Goal: Task Accomplishment & Management: Manage account settings

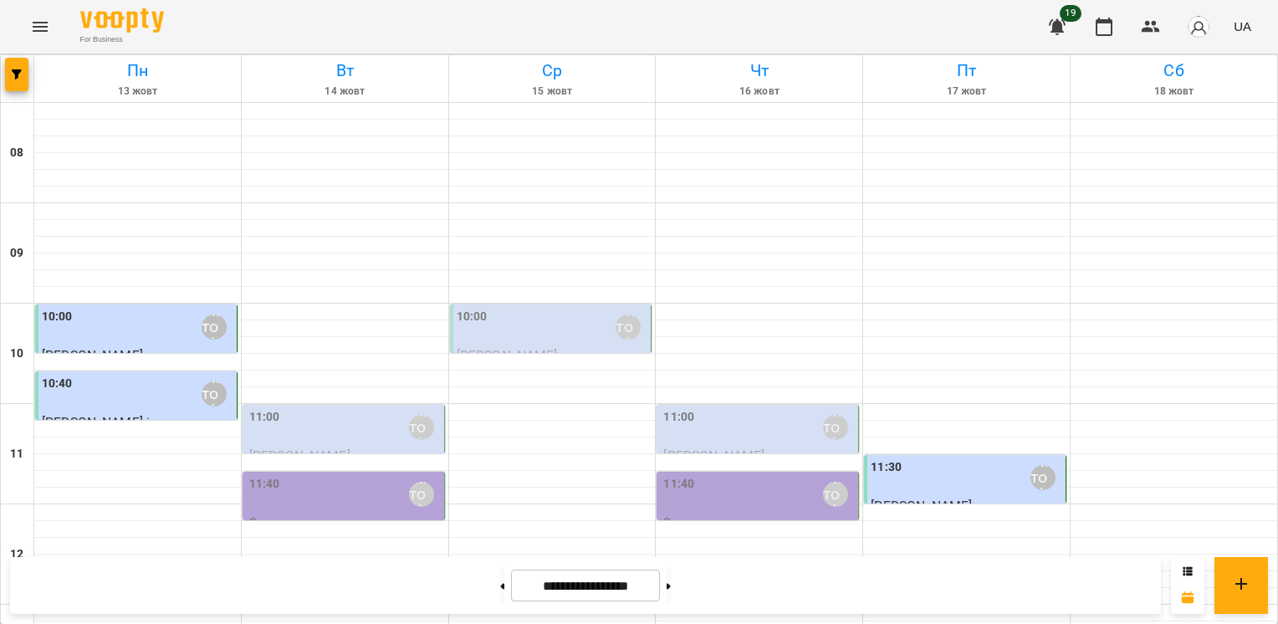
scroll to position [758, 0]
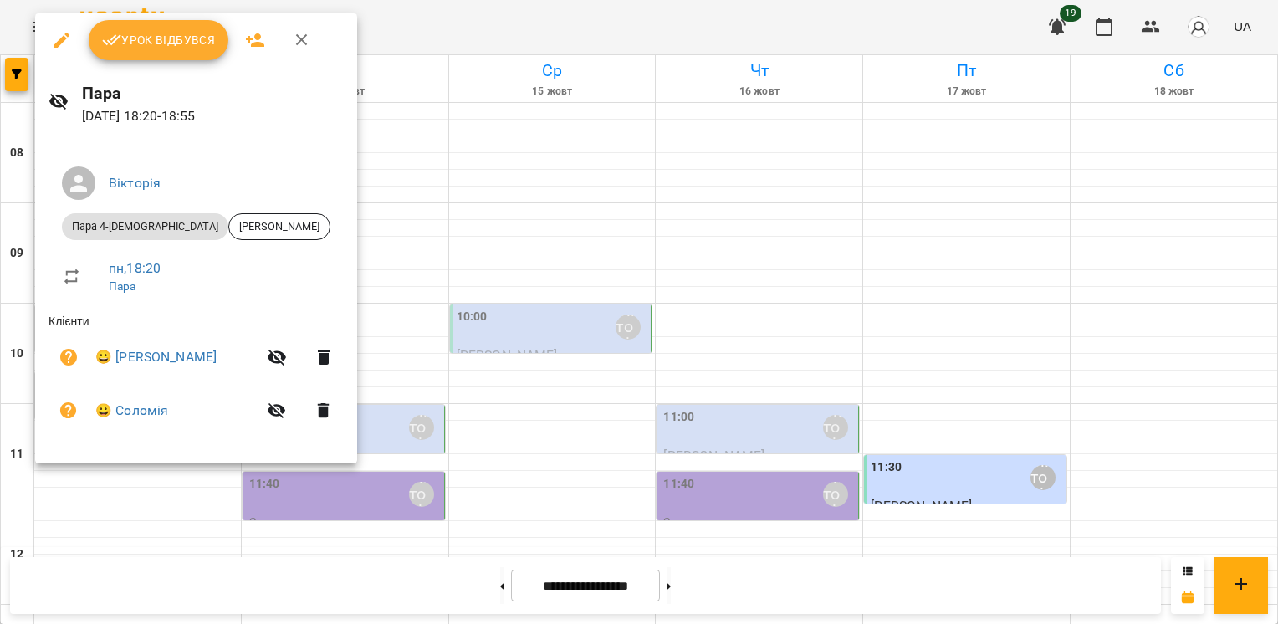
click at [294, 42] on icon "button" at bounding box center [302, 40] width 20 height 20
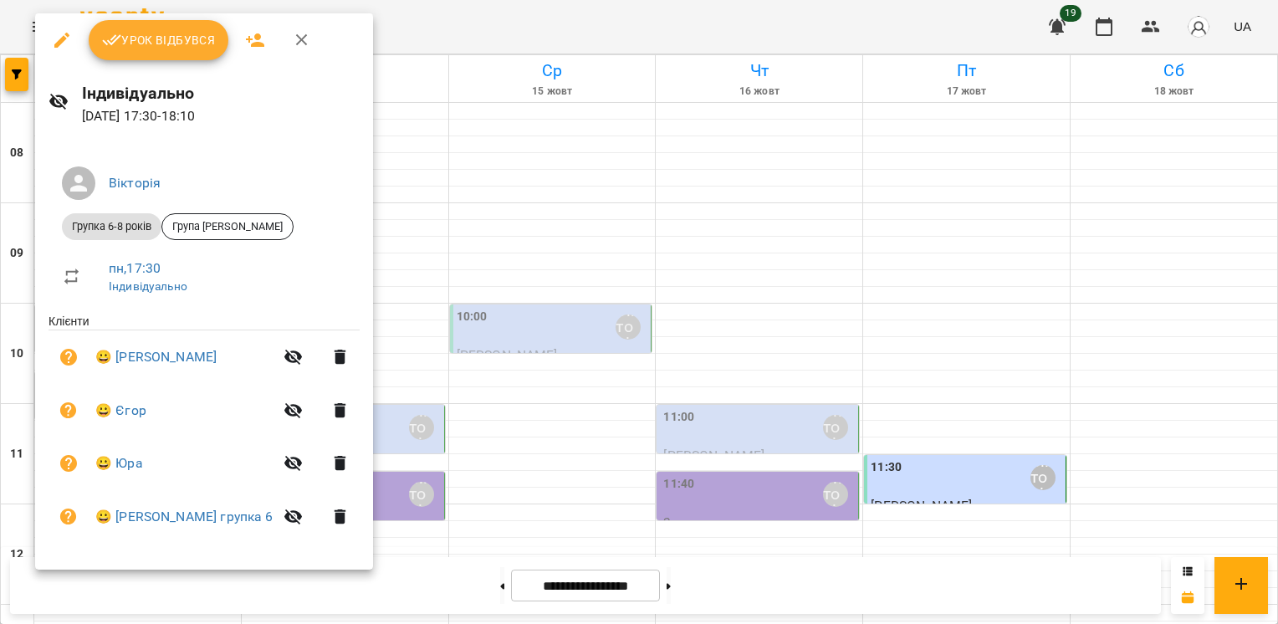
click at [177, 54] on button "Урок відбувся" at bounding box center [159, 40] width 141 height 40
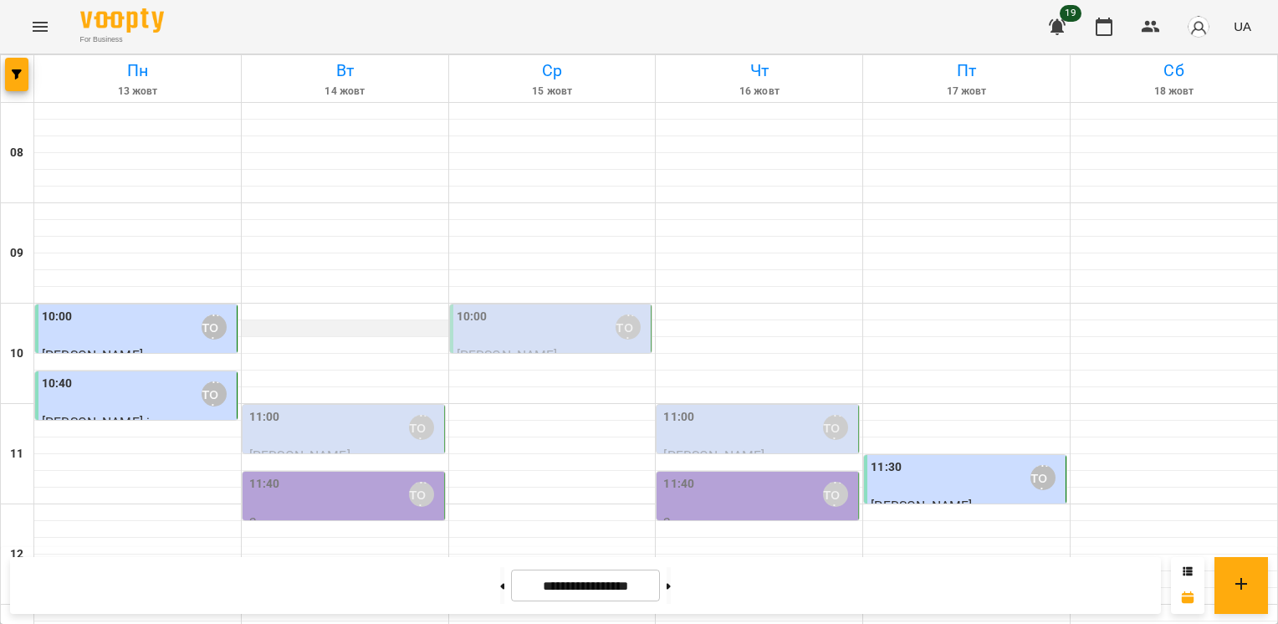
scroll to position [758, 0]
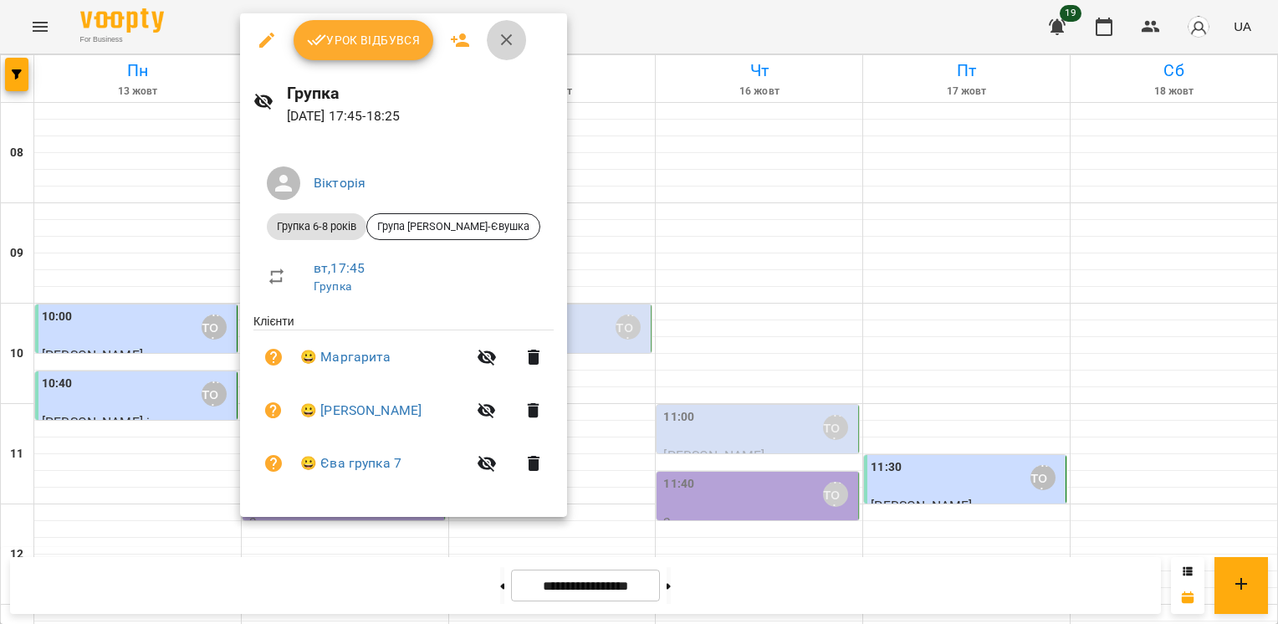
click at [504, 43] on icon "button" at bounding box center [507, 40] width 20 height 20
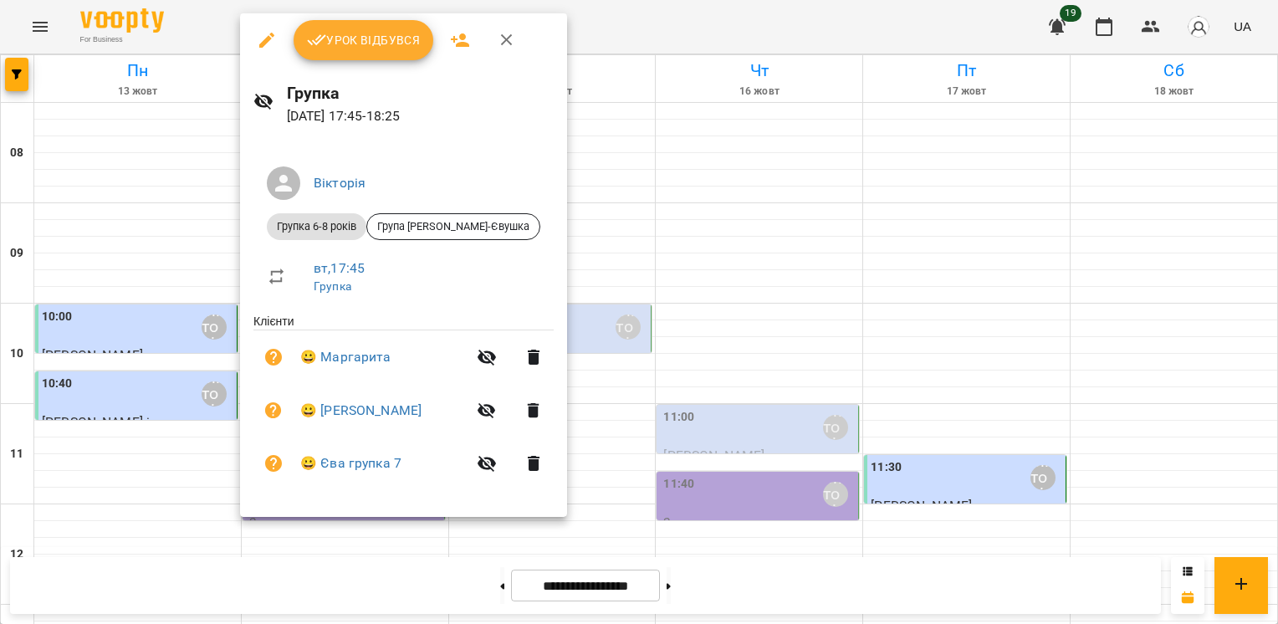
click at [509, 39] on icon "button" at bounding box center [507, 40] width 20 height 20
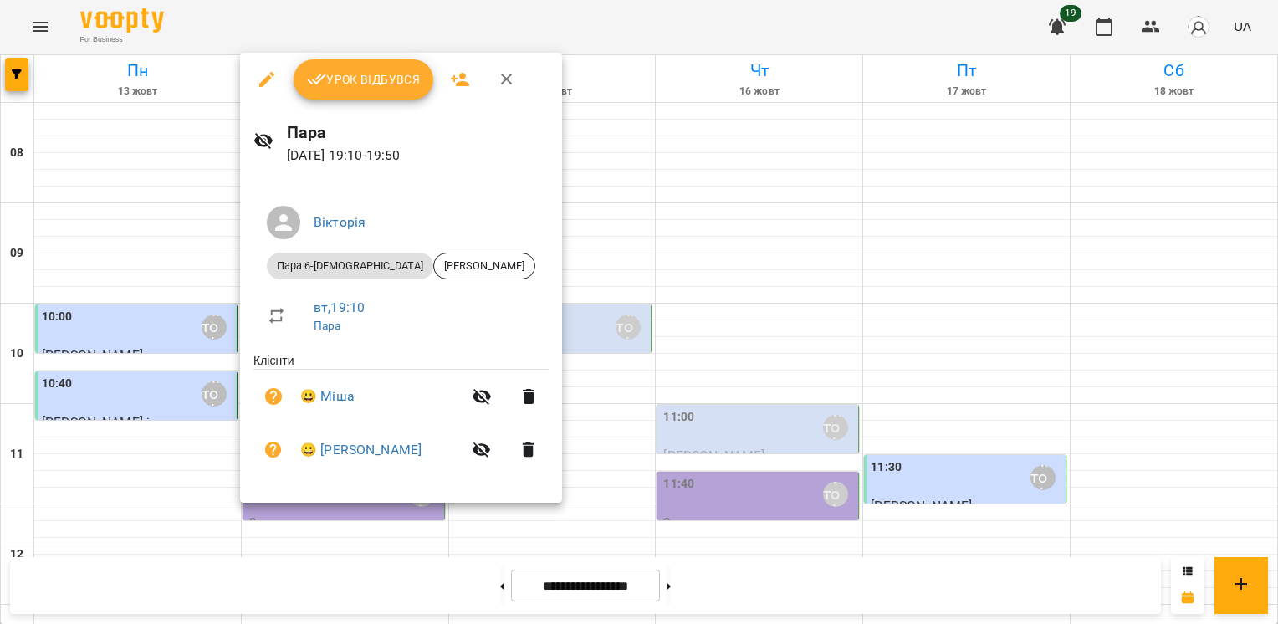
click at [502, 73] on icon "button" at bounding box center [507, 79] width 20 height 20
